Goal: Task Accomplishment & Management: Use online tool/utility

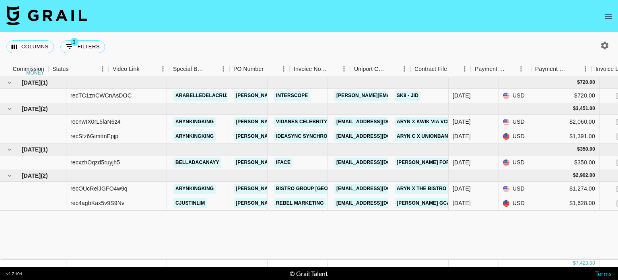
scroll to position [0, 652]
